Goal: Leave review/rating: Share an evaluation or opinion about a product, service, or content

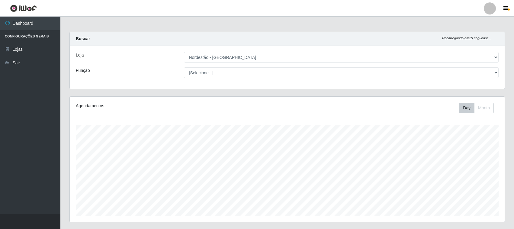
select select "420"
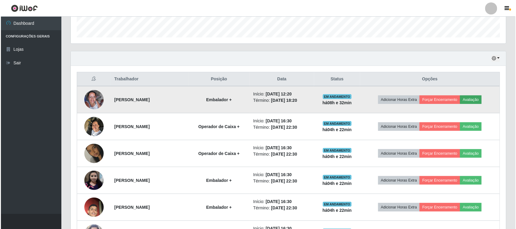
scroll to position [126, 435]
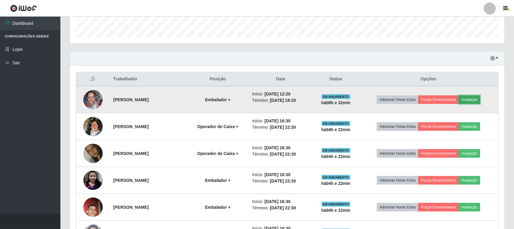
click at [473, 100] on button "Avaliação" at bounding box center [469, 99] width 21 height 8
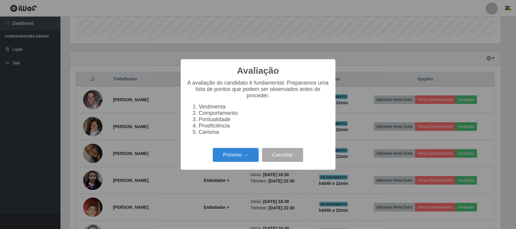
scroll to position [126, 431]
click at [233, 162] on button "Próximo →" at bounding box center [236, 155] width 46 height 14
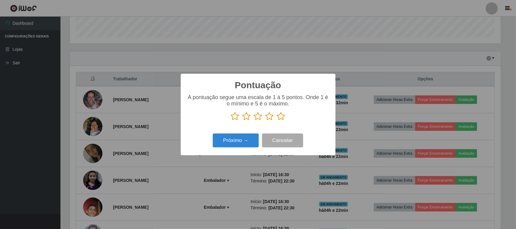
click at [284, 119] on icon at bounding box center [281, 116] width 8 height 9
click at [277, 121] on input "radio" at bounding box center [277, 121] width 0 height 0
click at [251, 140] on button "Próximo →" at bounding box center [236, 141] width 46 height 14
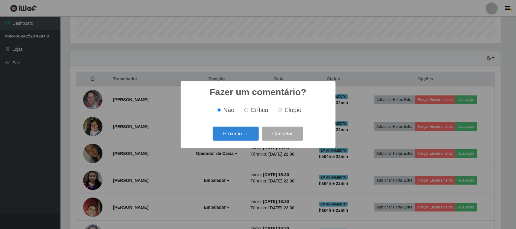
click at [285, 111] on span "Elogio" at bounding box center [292, 110] width 17 height 7
click at [282, 111] on input "Elogio" at bounding box center [280, 110] width 4 height 4
radio input "true"
click at [246, 131] on button "Próximo →" at bounding box center [236, 134] width 46 height 14
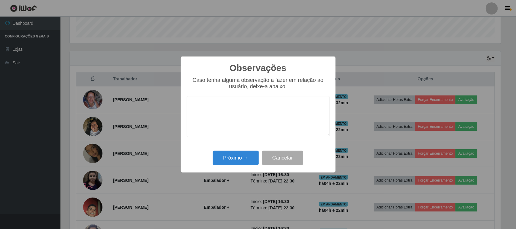
click at [271, 107] on textarea at bounding box center [258, 116] width 143 height 41
type textarea "PONTUAL"
click at [244, 160] on button "Próximo →" at bounding box center [236, 158] width 46 height 14
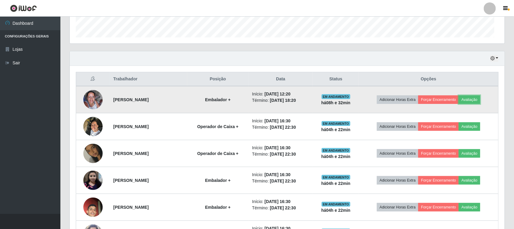
scroll to position [126, 435]
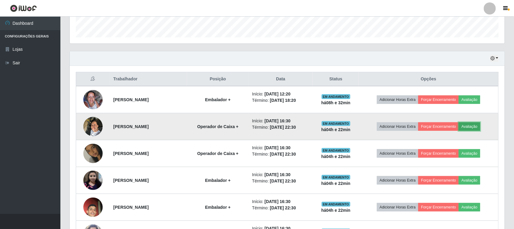
click at [476, 125] on button "Avaliação" at bounding box center [469, 126] width 21 height 8
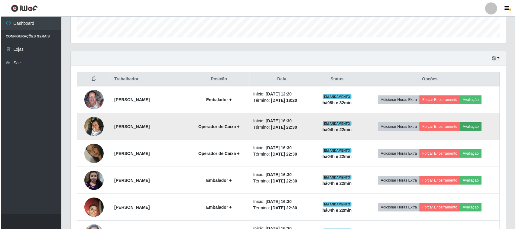
scroll to position [126, 431]
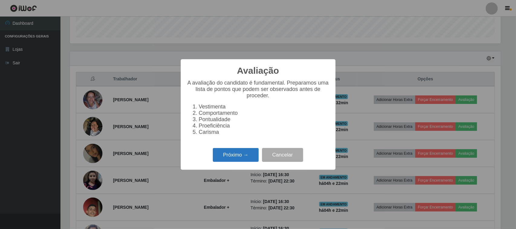
click at [244, 157] on button "Próximo →" at bounding box center [236, 155] width 46 height 14
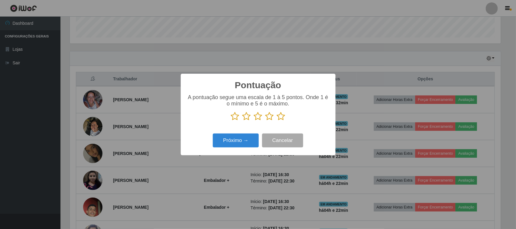
click at [281, 117] on icon at bounding box center [281, 116] width 8 height 9
click at [277, 121] on input "radio" at bounding box center [277, 121] width 0 height 0
click at [247, 140] on button "Próximo →" at bounding box center [236, 141] width 46 height 14
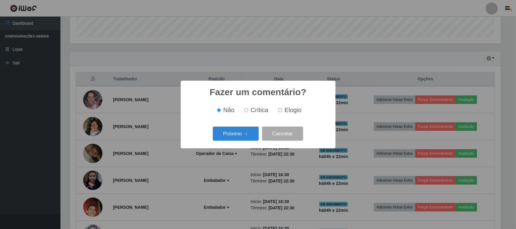
click at [276, 108] on label "Elogio" at bounding box center [289, 110] width 26 height 7
click at [278, 108] on input "Elogio" at bounding box center [280, 110] width 4 height 4
radio input "true"
click at [248, 138] on button "Próximo →" at bounding box center [236, 134] width 46 height 14
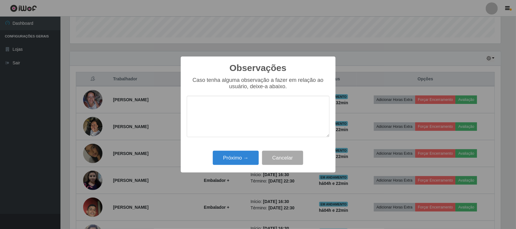
click at [253, 110] on textarea at bounding box center [258, 116] width 143 height 41
type textarea "PONTUAL"
click at [233, 156] on button "Próximo →" at bounding box center [236, 158] width 46 height 14
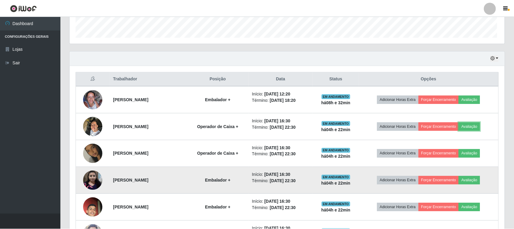
scroll to position [126, 435]
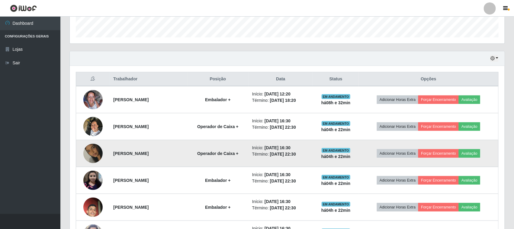
click at [473, 159] on td "Adicionar Horas Extra Forçar Encerramento Avaliação" at bounding box center [429, 153] width 140 height 27
click at [474, 154] on button "Avaliação" at bounding box center [469, 153] width 21 height 8
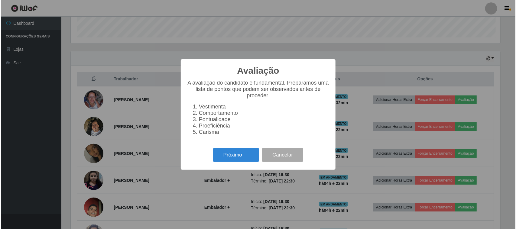
scroll to position [126, 431]
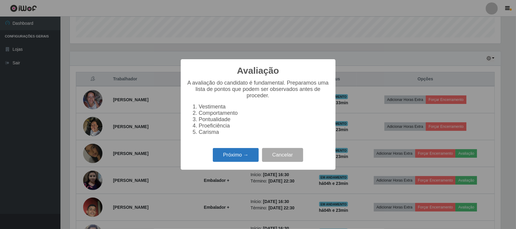
click at [237, 154] on button "Próximo →" at bounding box center [236, 155] width 46 height 14
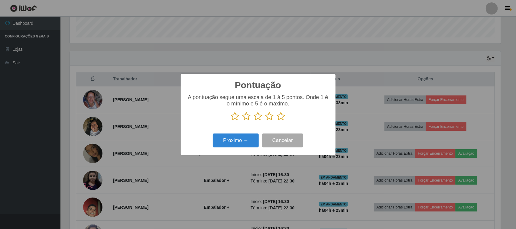
click at [281, 119] on icon at bounding box center [281, 116] width 8 height 9
click at [277, 121] on input "radio" at bounding box center [277, 121] width 0 height 0
click at [249, 139] on button "Próximo →" at bounding box center [236, 141] width 46 height 14
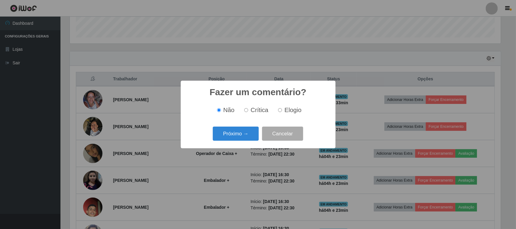
click at [283, 111] on label "Elogio" at bounding box center [289, 110] width 26 height 7
click at [282, 111] on input "Elogio" at bounding box center [280, 110] width 4 height 4
radio input "true"
click at [235, 135] on button "Próximo →" at bounding box center [236, 134] width 46 height 14
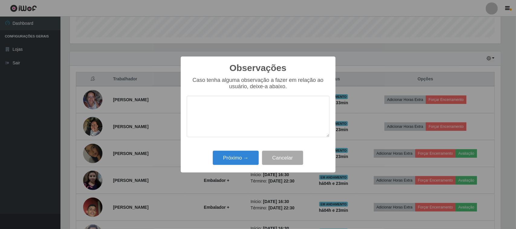
click at [267, 113] on textarea at bounding box center [258, 116] width 143 height 41
type textarea "PRESTA UM BOM ATENDIMENTO"
click at [234, 160] on button "Próximo →" at bounding box center [236, 158] width 46 height 14
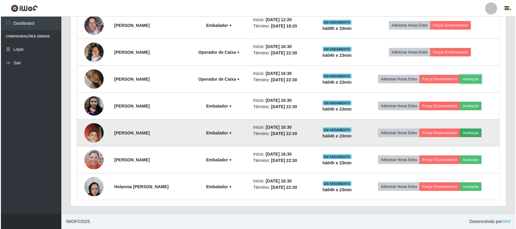
scroll to position [254, 0]
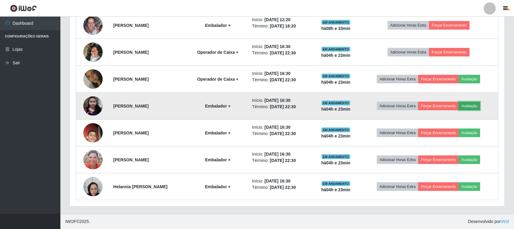
click at [479, 107] on button "Avaliação" at bounding box center [469, 106] width 21 height 8
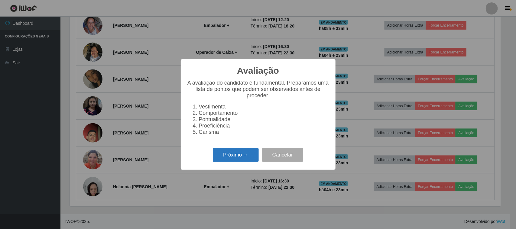
click at [236, 158] on button "Próximo →" at bounding box center [236, 155] width 46 height 14
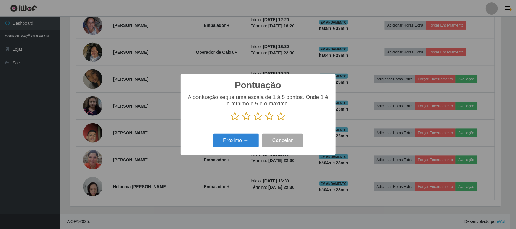
click at [280, 117] on icon at bounding box center [281, 116] width 8 height 9
click at [277, 121] on input "radio" at bounding box center [277, 121] width 0 height 0
click at [242, 144] on button "Próximo →" at bounding box center [236, 141] width 46 height 14
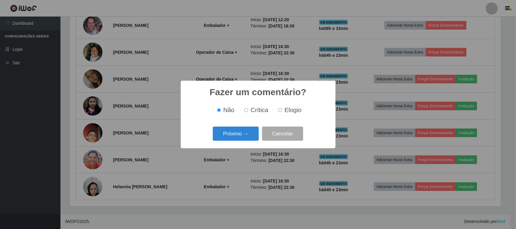
click at [281, 112] on input "Elogio" at bounding box center [280, 110] width 4 height 4
radio input "true"
click at [231, 132] on button "Próximo →" at bounding box center [236, 134] width 46 height 14
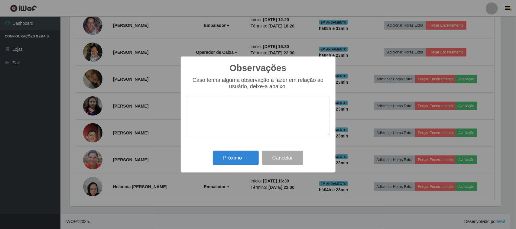
click at [273, 106] on textarea at bounding box center [258, 116] width 143 height 41
type textarea "PONTUAL"
click at [226, 160] on button "Próximo →" at bounding box center [236, 158] width 46 height 14
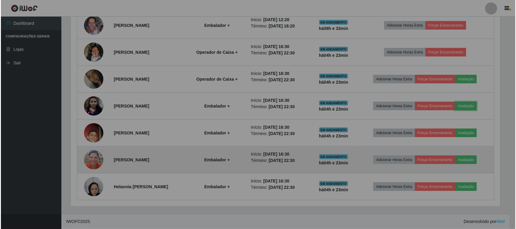
scroll to position [126, 435]
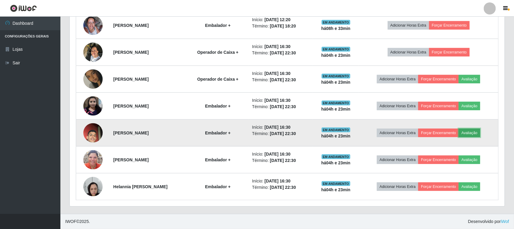
click at [467, 129] on button "Avaliação" at bounding box center [469, 133] width 21 height 8
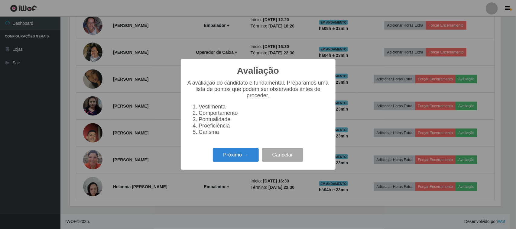
scroll to position [0, 0]
click at [229, 156] on button "Próximo →" at bounding box center [236, 155] width 46 height 14
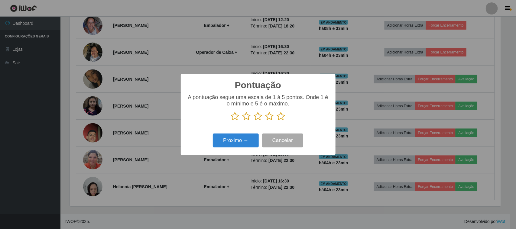
click at [281, 119] on icon at bounding box center [281, 116] width 8 height 9
click at [277, 121] on input "radio" at bounding box center [277, 121] width 0 height 0
click at [236, 147] on button "Próximo →" at bounding box center [236, 141] width 46 height 14
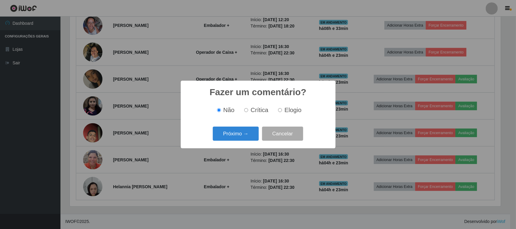
click at [286, 109] on span "Elogio" at bounding box center [292, 110] width 17 height 7
click at [282, 109] on input "Elogio" at bounding box center [280, 110] width 4 height 4
radio input "true"
click at [247, 132] on button "Próximo →" at bounding box center [236, 134] width 46 height 14
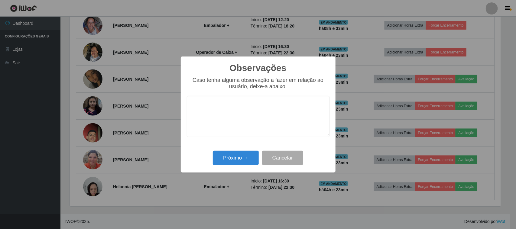
click at [272, 108] on textarea at bounding box center [258, 116] width 143 height 41
type textarea "D"
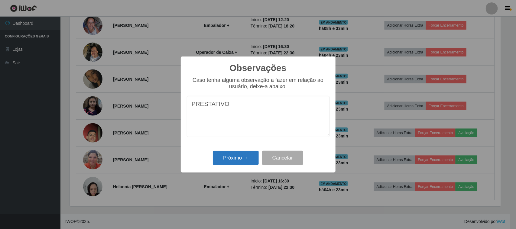
type textarea "PRESTATIVO"
click at [247, 162] on button "Próximo →" at bounding box center [236, 158] width 46 height 14
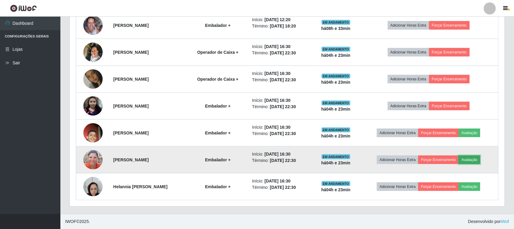
click at [478, 157] on button "Avaliação" at bounding box center [469, 160] width 21 height 8
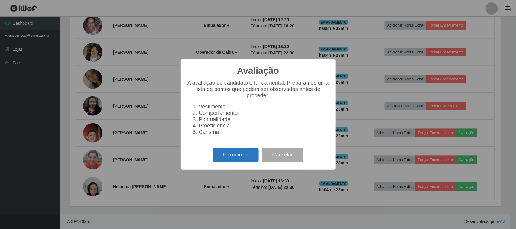
click at [225, 153] on button "Próximo →" at bounding box center [236, 155] width 46 height 14
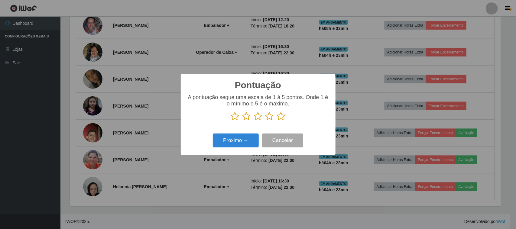
click at [283, 117] on icon at bounding box center [281, 116] width 8 height 9
click at [277, 121] on input "radio" at bounding box center [277, 121] width 0 height 0
click at [241, 141] on button "Próximo →" at bounding box center [236, 141] width 46 height 14
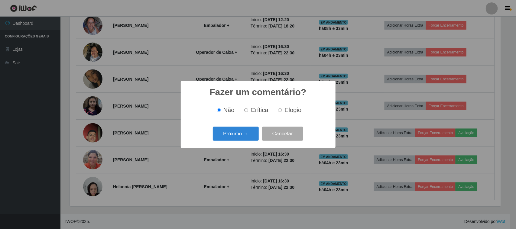
click at [283, 109] on label "Elogio" at bounding box center [289, 110] width 26 height 7
click at [282, 109] on input "Elogio" at bounding box center [280, 110] width 4 height 4
radio input "true"
click at [247, 134] on button "Próximo →" at bounding box center [236, 134] width 46 height 14
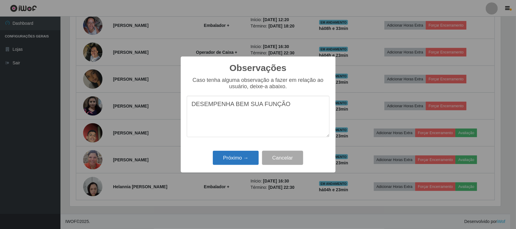
type textarea "DESEMPENHA BEM SUA FUNÇÃO"
click at [245, 153] on button "Próximo →" at bounding box center [236, 158] width 46 height 14
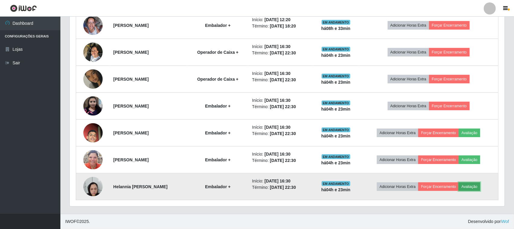
click at [470, 185] on button "Avaliação" at bounding box center [469, 186] width 21 height 8
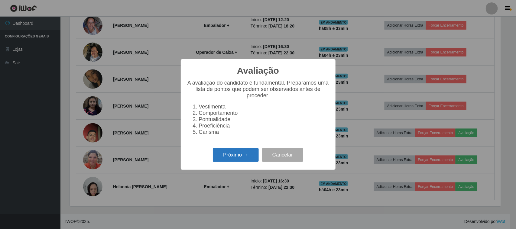
click at [237, 159] on button "Próximo →" at bounding box center [236, 155] width 46 height 14
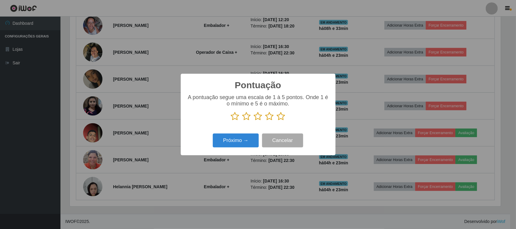
click at [278, 115] on icon at bounding box center [281, 116] width 8 height 9
click at [277, 121] on input "radio" at bounding box center [277, 121] width 0 height 0
click at [253, 137] on button "Próximo →" at bounding box center [236, 141] width 46 height 14
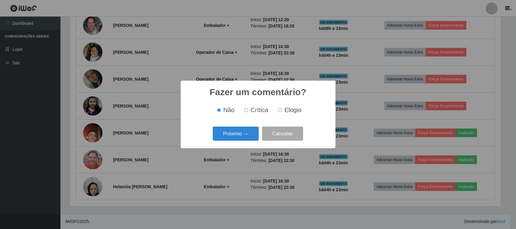
click at [286, 109] on span "Elogio" at bounding box center [292, 110] width 17 height 7
click at [282, 109] on input "Elogio" at bounding box center [280, 110] width 4 height 4
radio input "true"
click at [248, 131] on button "Próximo →" at bounding box center [236, 134] width 46 height 14
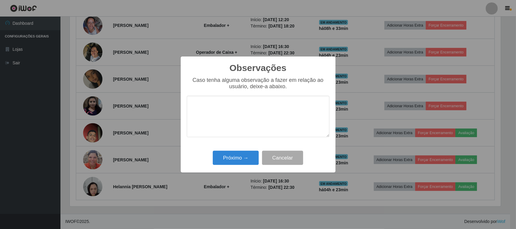
click at [261, 114] on textarea at bounding box center [258, 116] width 143 height 41
type textarea "ATENDE BEM OS CLIENTES"
click at [246, 158] on button "Próximo →" at bounding box center [236, 158] width 46 height 14
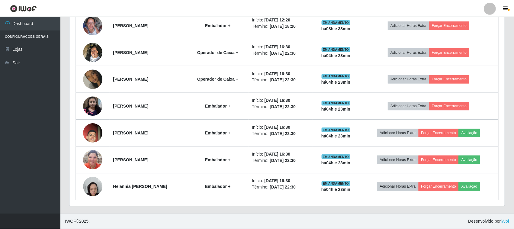
scroll to position [126, 435]
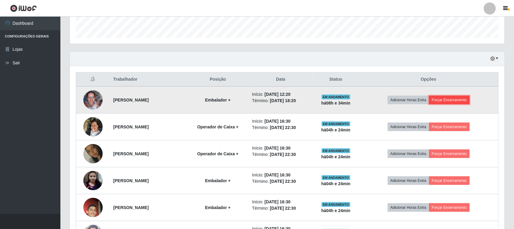
click at [454, 102] on button "Forçar Encerramento" at bounding box center [449, 100] width 40 height 8
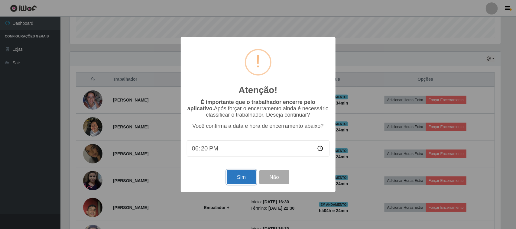
click at [249, 180] on button "Sim" at bounding box center [241, 177] width 29 height 14
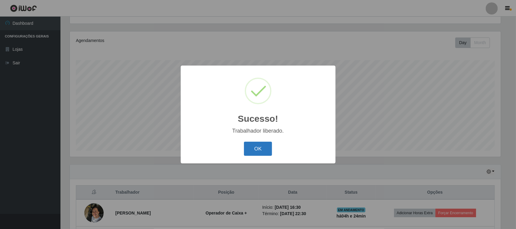
click at [265, 156] on button "OK" at bounding box center [258, 149] width 28 height 14
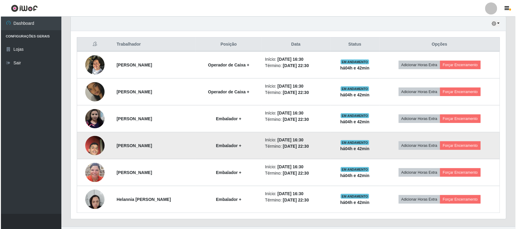
scroll to position [227, 0]
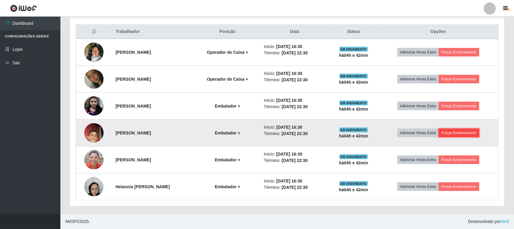
click at [465, 135] on button "Forçar Encerramento" at bounding box center [459, 133] width 40 height 8
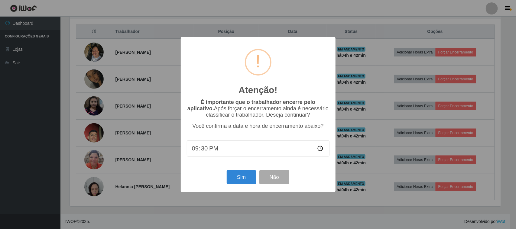
type input "21:00"
click at [244, 184] on button "Sim" at bounding box center [241, 177] width 29 height 14
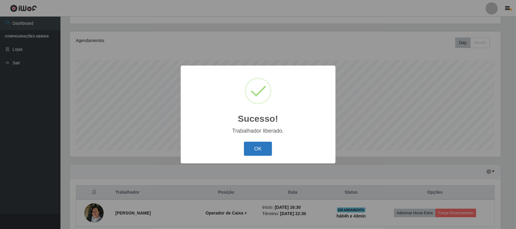
click at [253, 147] on button "OK" at bounding box center [258, 149] width 28 height 14
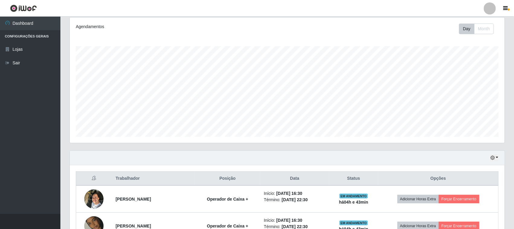
scroll to position [11, 0]
